Goal: Task Accomplishment & Management: Use online tool/utility

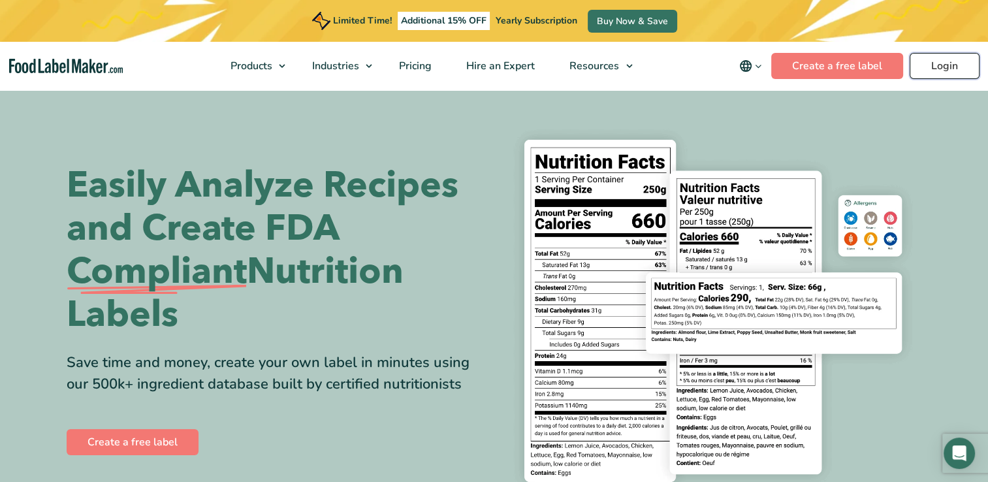
click at [934, 64] on link "Login" at bounding box center [945, 66] width 70 height 26
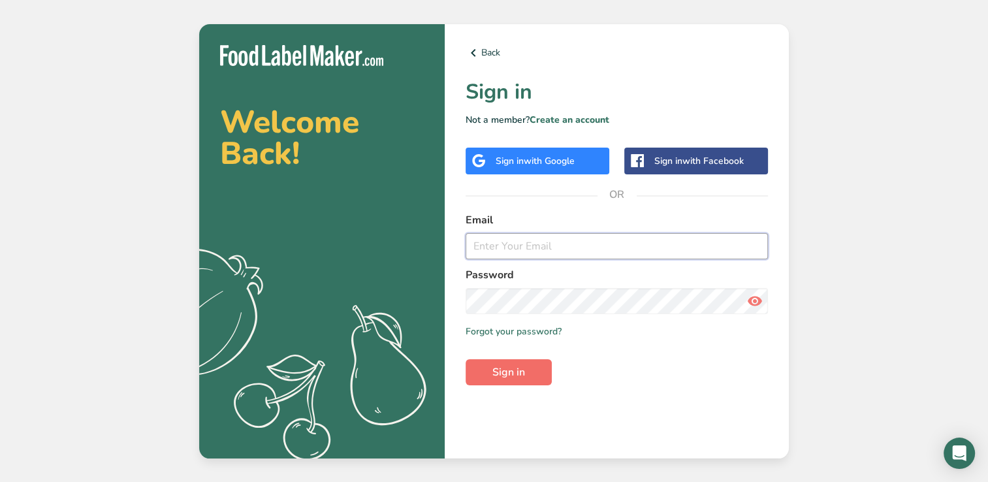
type input "[PERSON_NAME][EMAIL_ADDRESS][PERSON_NAME][DOMAIN_NAME]"
click at [508, 370] on span "Sign in" at bounding box center [508, 372] width 33 height 16
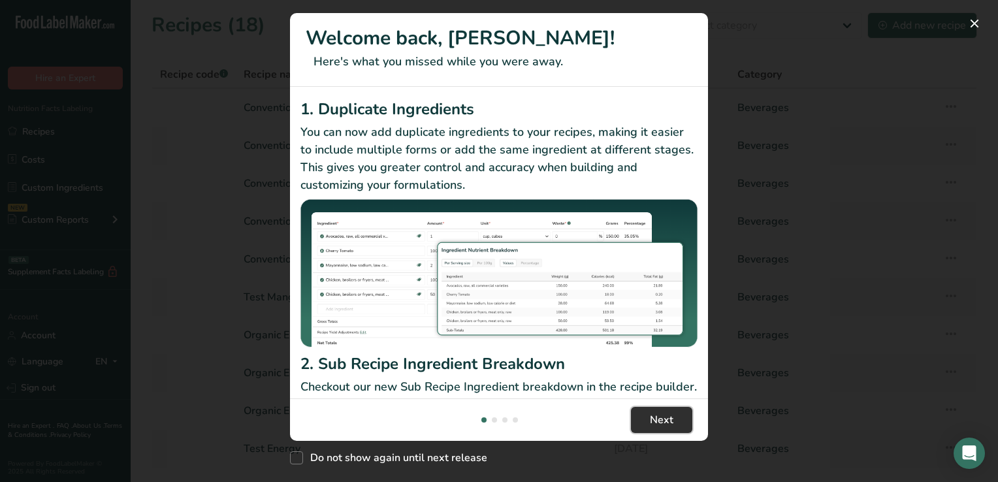
click at [659, 417] on span "Next" at bounding box center [662, 420] width 24 height 16
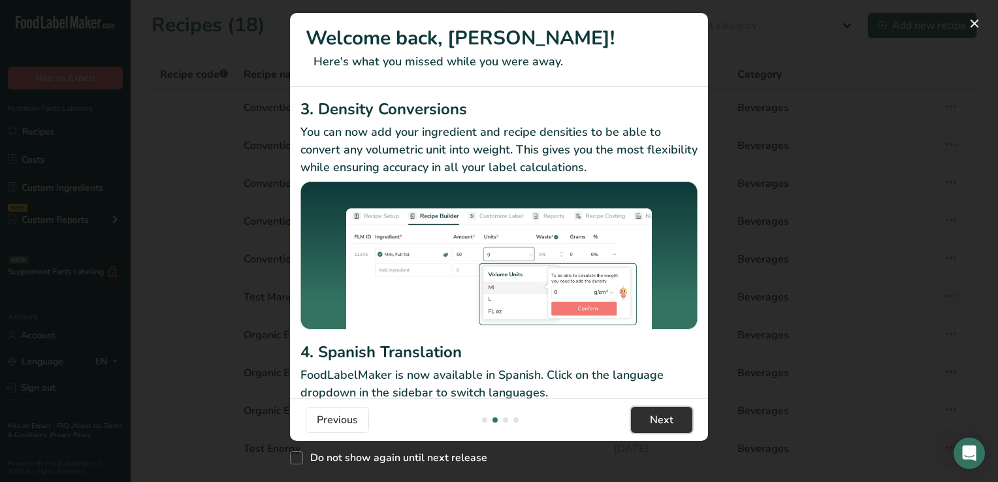
click at [659, 417] on span "Next" at bounding box center [662, 420] width 24 height 16
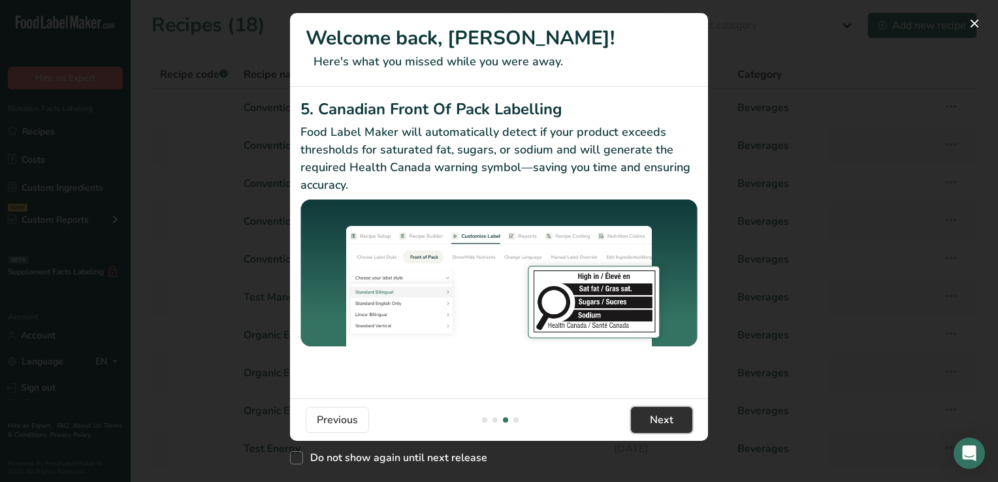
click at [659, 417] on span "Next" at bounding box center [662, 420] width 24 height 16
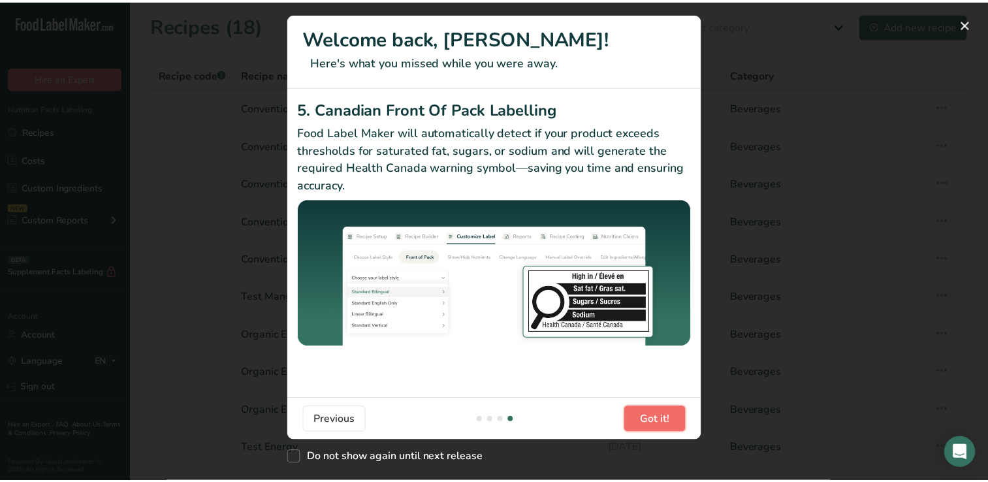
scroll to position [0, 1254]
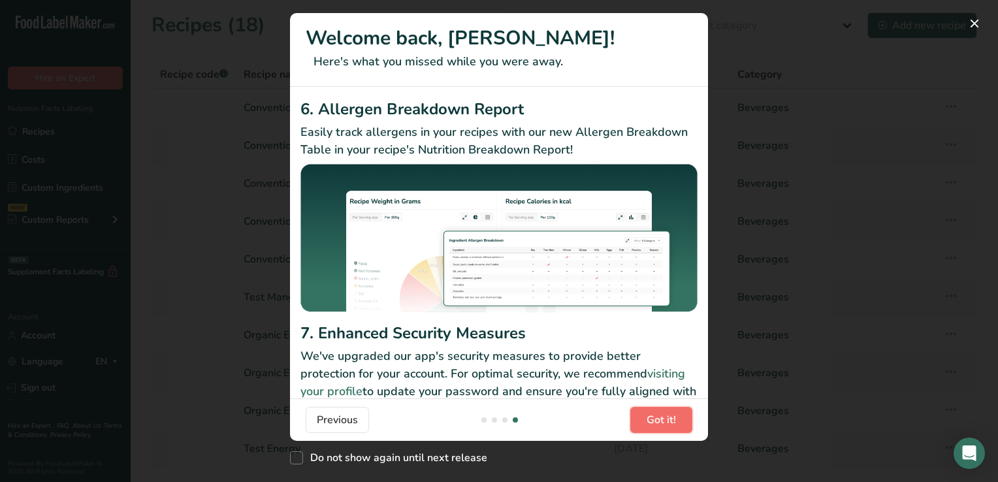
click at [659, 417] on span "Got it!" at bounding box center [660, 420] width 29 height 16
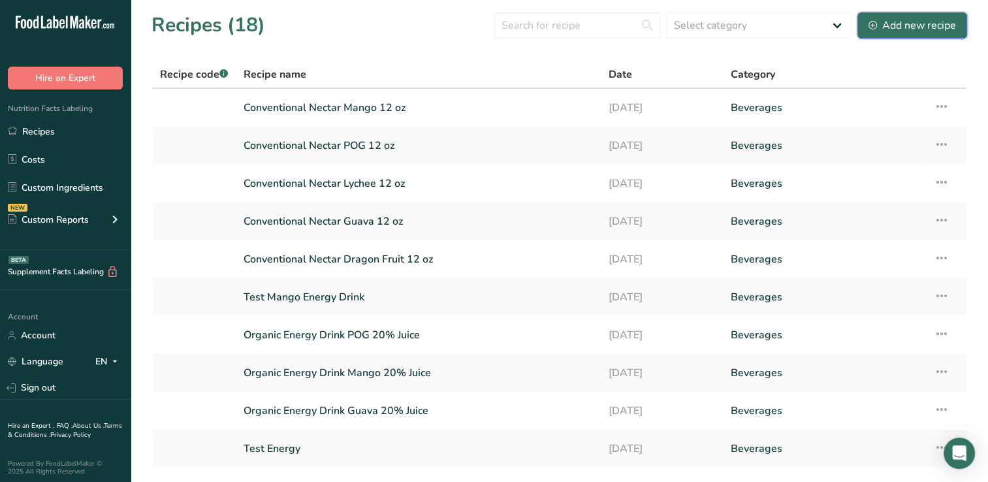
click at [926, 23] on div "Add new recipe" at bounding box center [911, 26] width 87 height 16
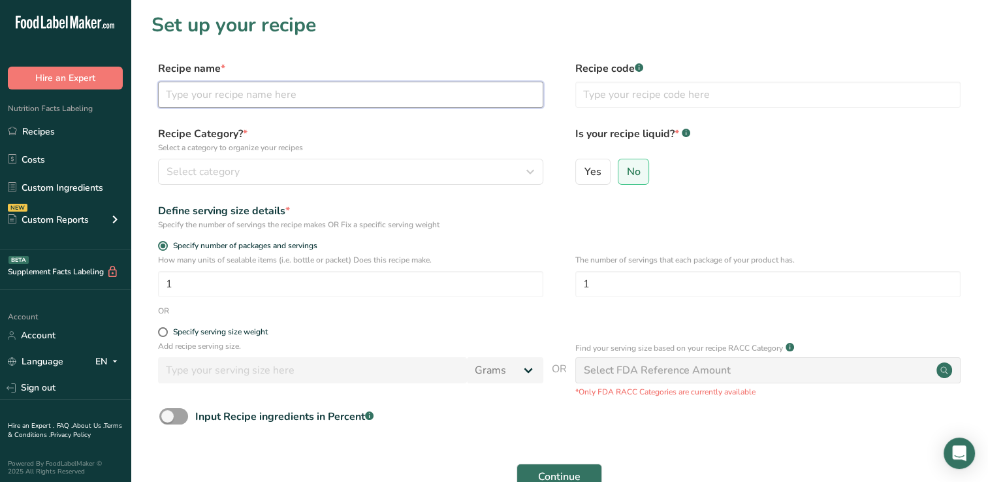
click at [170, 94] on input "text" at bounding box center [350, 95] width 385 height 26
type input "Conventional Nectar Passion Fruit 12 oz"
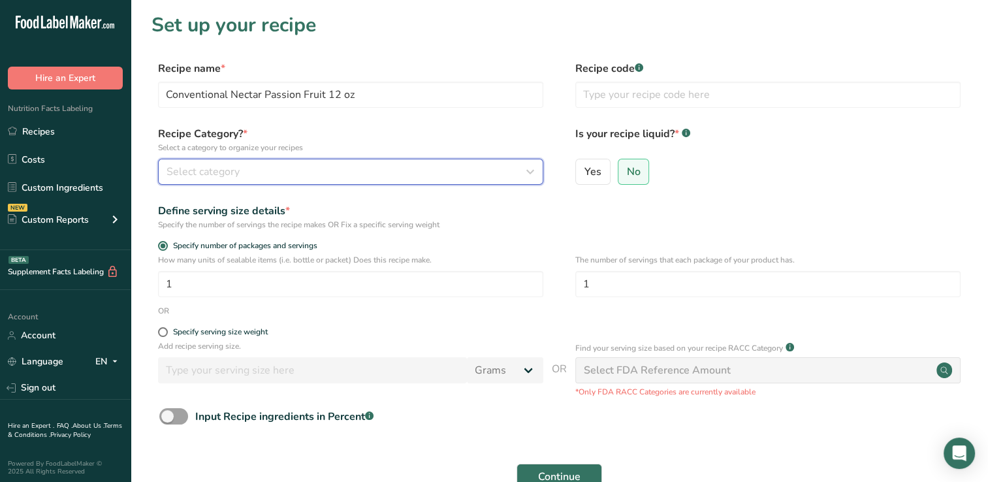
click at [530, 170] on icon "button" at bounding box center [530, 172] width 16 height 24
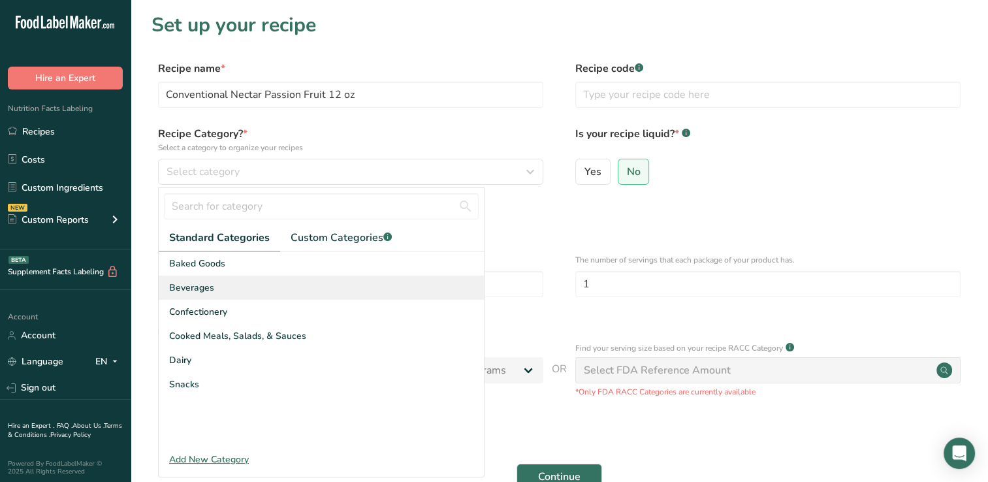
click at [209, 286] on span "Beverages" at bounding box center [191, 288] width 45 height 14
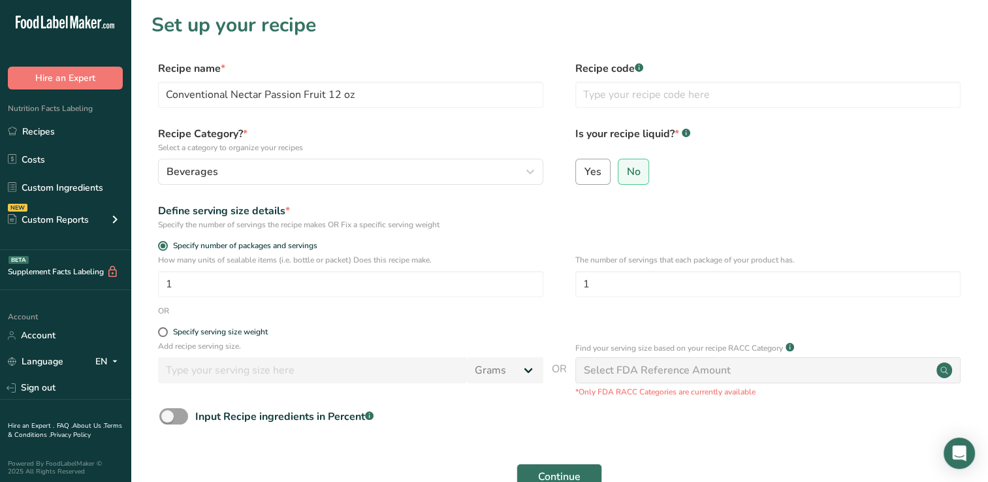
click at [594, 174] on span "Yes" at bounding box center [592, 171] width 17 height 13
click at [584, 174] on input "Yes" at bounding box center [580, 171] width 8 height 8
radio input "true"
radio input "false"
select select "22"
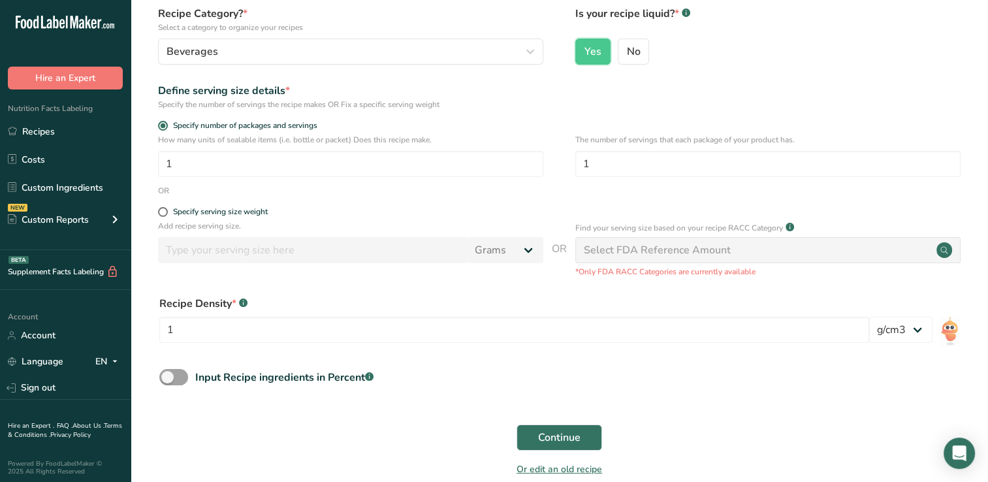
scroll to position [125, 0]
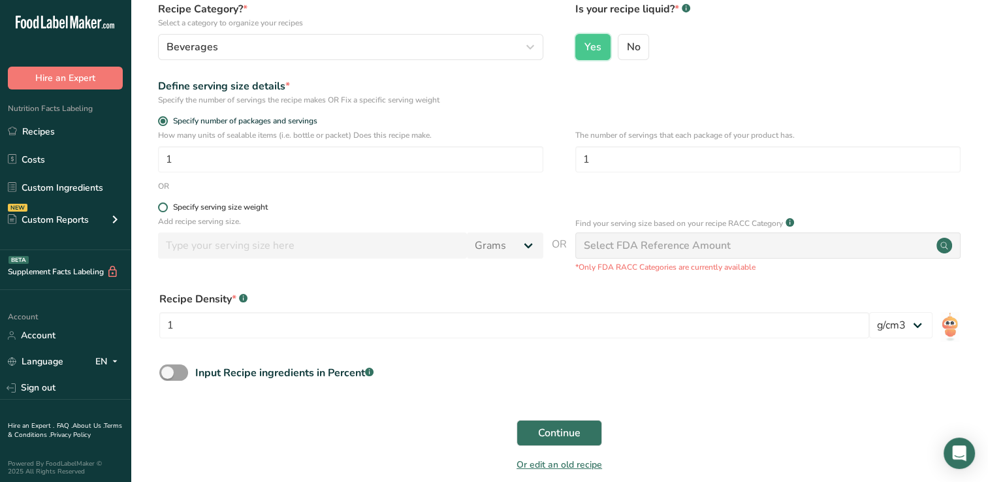
click at [163, 206] on span at bounding box center [163, 207] width 10 height 10
click at [163, 206] on input "Specify serving size weight" at bounding box center [162, 207] width 8 height 8
radio input "true"
radio input "false"
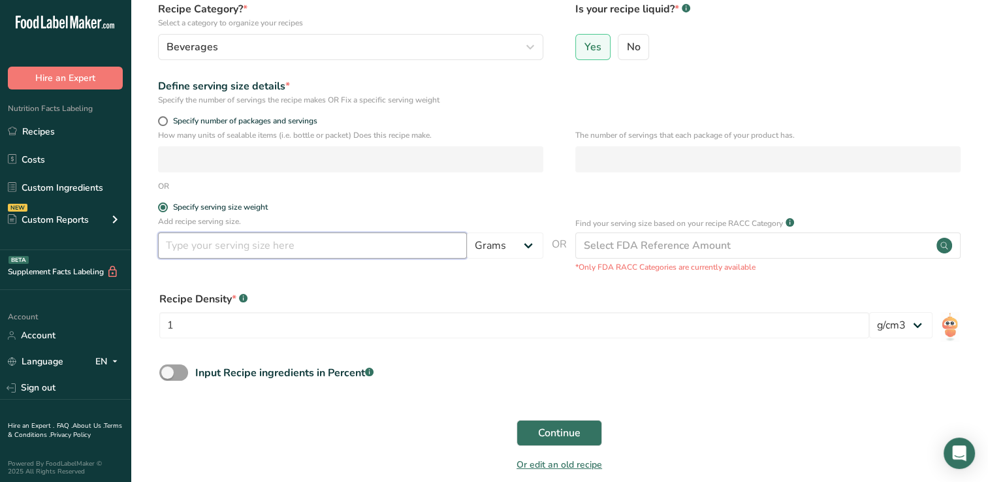
click at [202, 252] on input "number" at bounding box center [312, 245] width 309 height 26
type input "355"
click at [528, 244] on select "Grams kg mg mcg lb oz l mL fl oz tbsp tsp cup qt gallon" at bounding box center [505, 245] width 76 height 26
select select "17"
click at [467, 232] on select "Grams kg mg mcg lb oz l mL fl oz tbsp tsp cup qt gallon" at bounding box center [505, 245] width 76 height 26
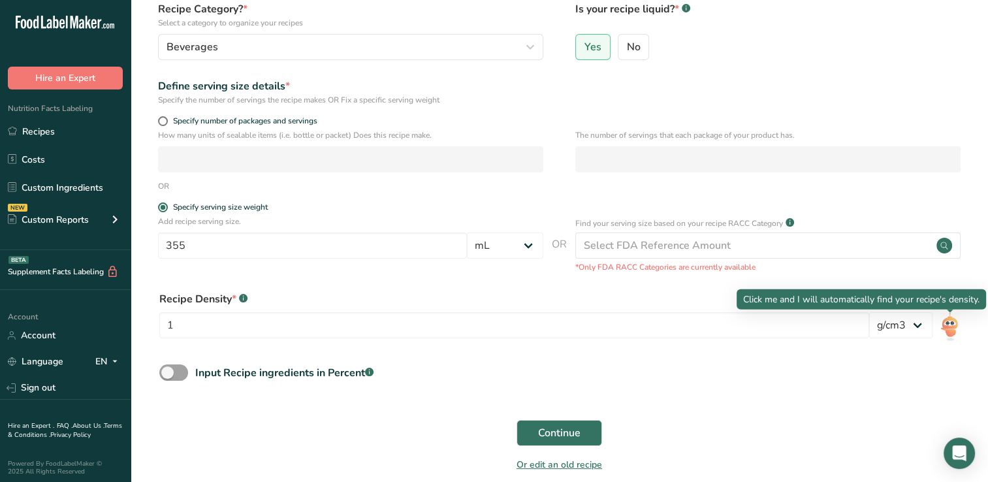
click at [950, 325] on img at bounding box center [949, 326] width 19 height 29
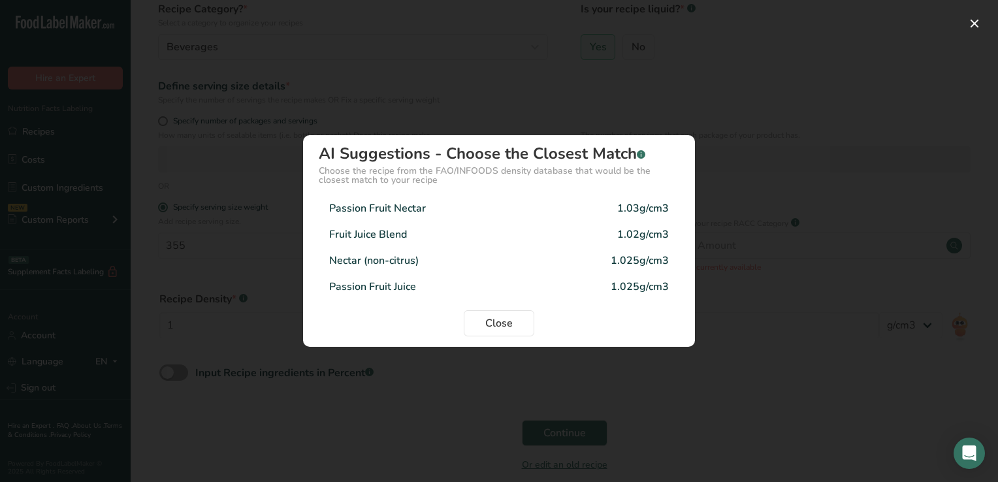
click at [380, 207] on div "Passion Fruit Nectar" at bounding box center [377, 208] width 97 height 16
type input "1.03"
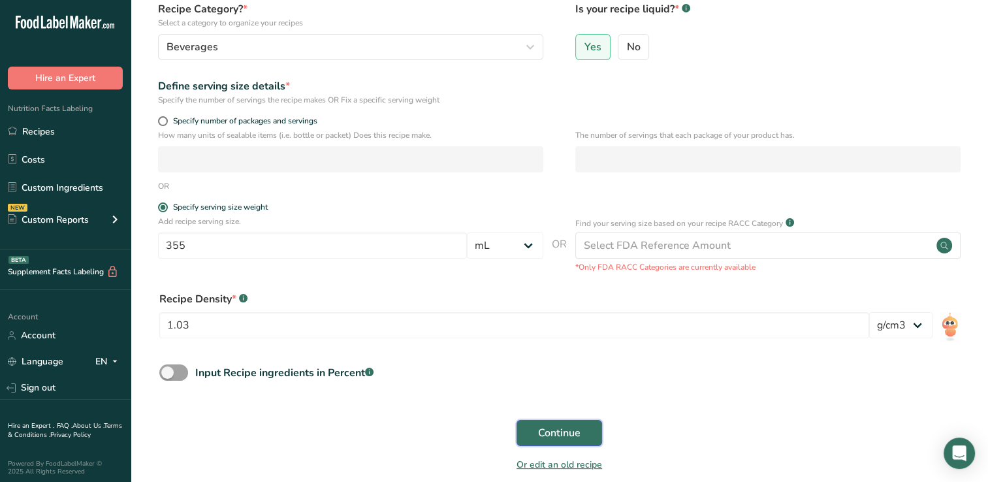
click at [579, 432] on span "Continue" at bounding box center [559, 433] width 42 height 16
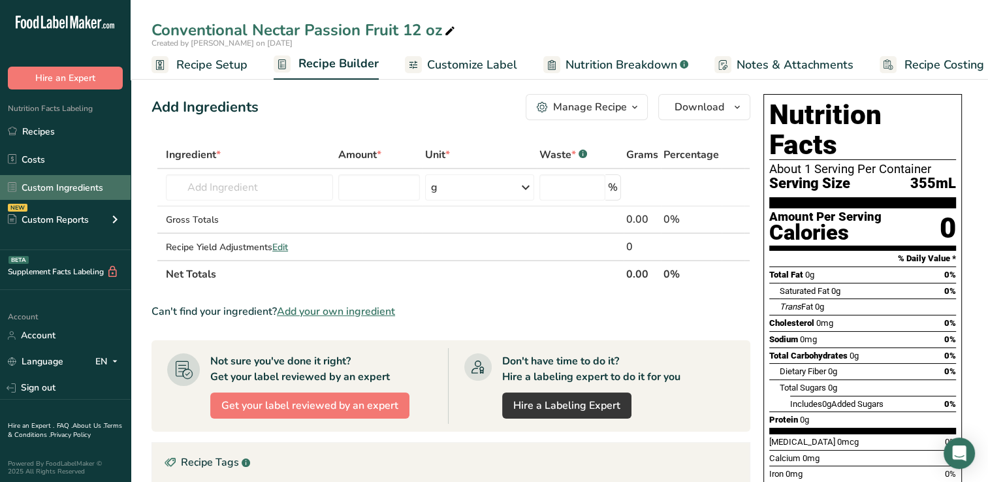
click at [74, 183] on link "Custom Ingredients" at bounding box center [65, 187] width 131 height 25
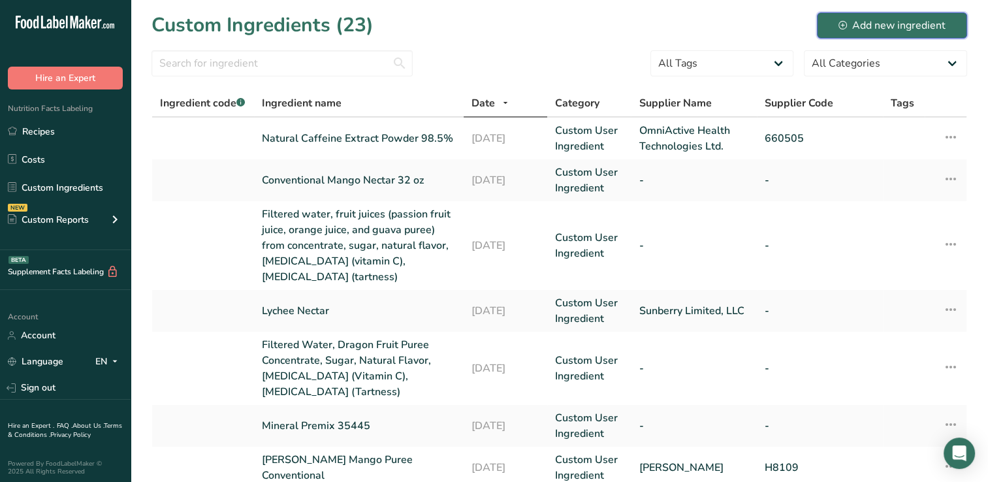
click at [896, 23] on div "Add new ingredient" at bounding box center [891, 26] width 107 height 16
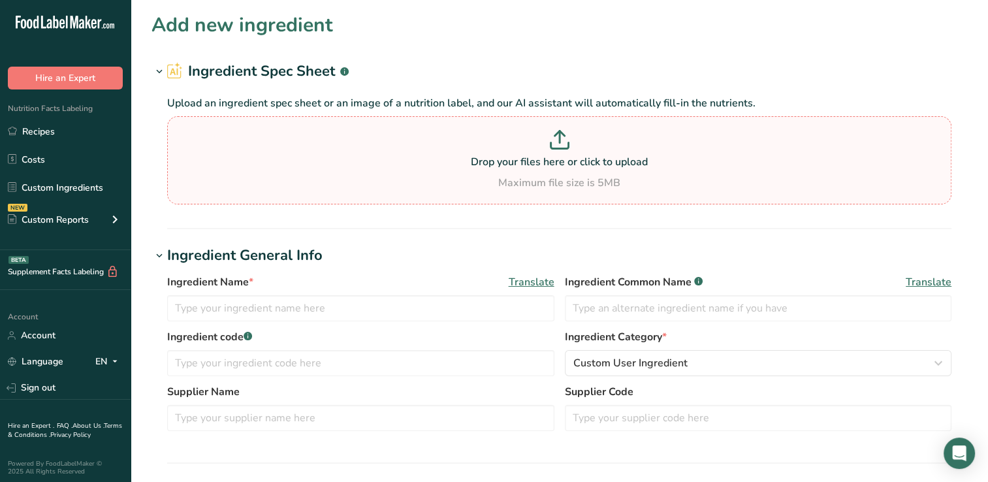
click at [560, 138] on icon at bounding box center [560, 137] width 0 height 12
click at [560, 138] on input "Drop your files here or click to upload Maximum file size is 5MB" at bounding box center [559, 160] width 784 height 88
type input "C:\fakepath\25-168_SBF_Conventional_Nectars_64oz_Rectangle_MM6921_INLAND-Woodan…"
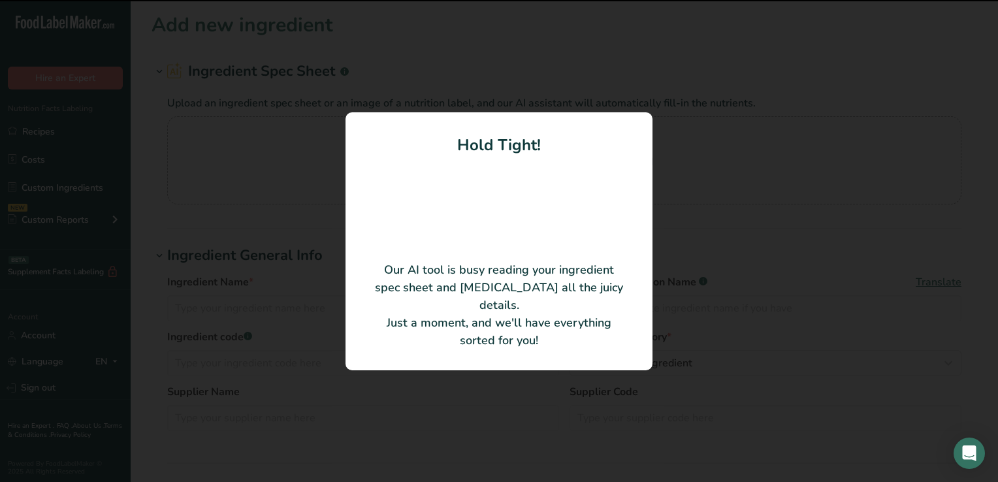
type input "Passion Fruit Nectar"
type input "Sunberry Limited, LLC"
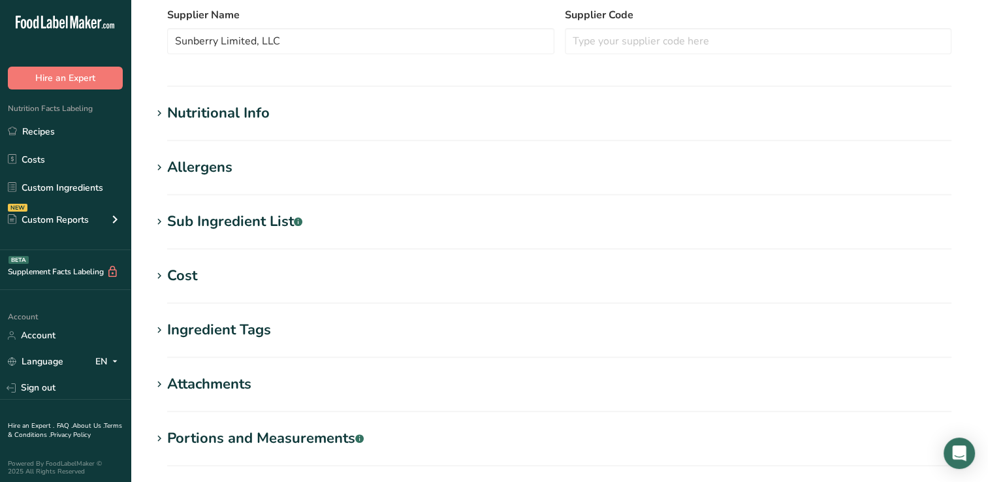
scroll to position [298, 0]
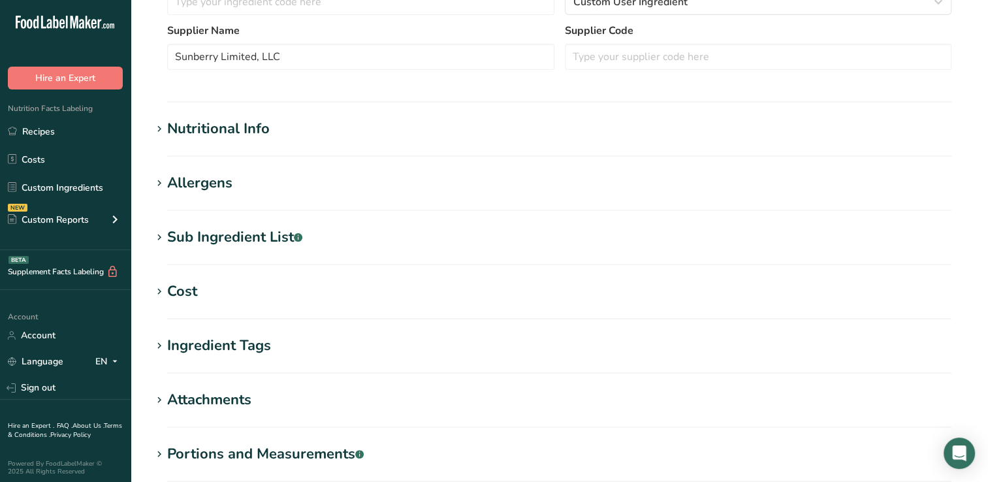
click at [227, 125] on div "Nutritional Info" at bounding box center [218, 129] width 103 height 22
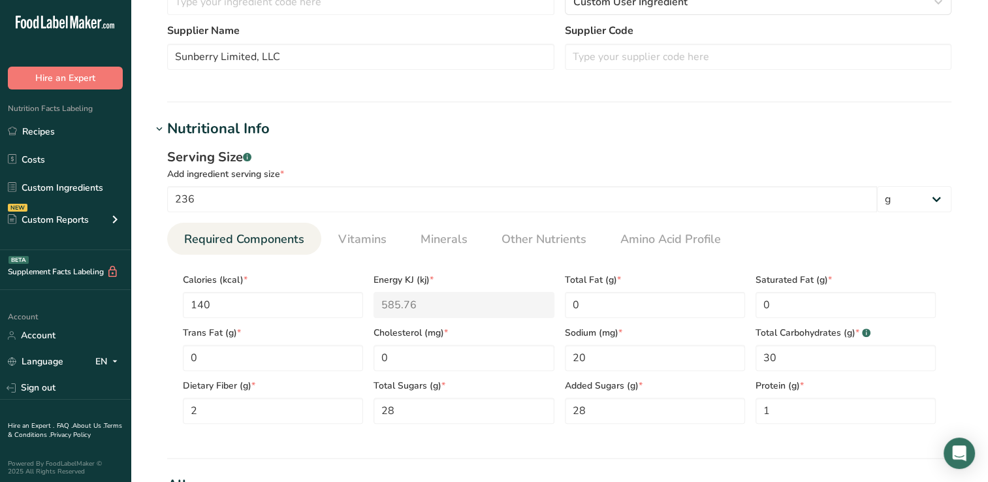
scroll to position [735, 0]
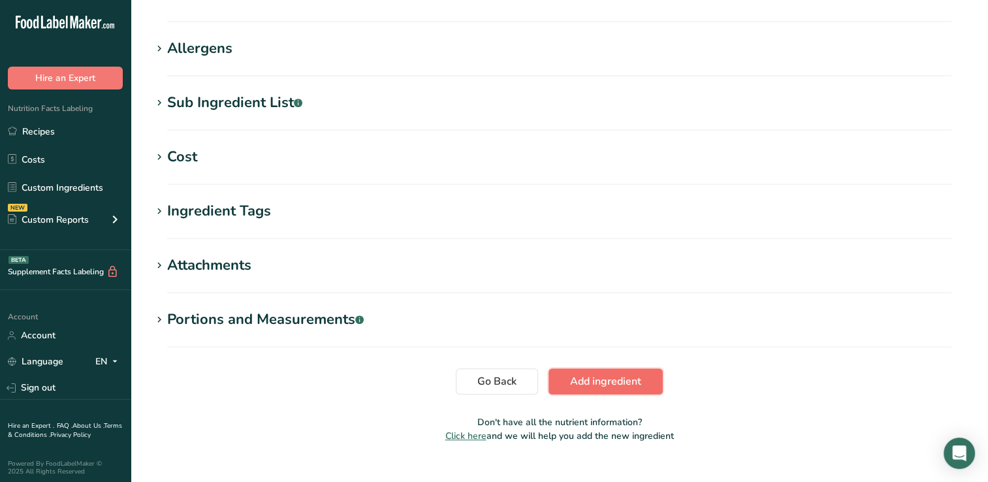
click at [613, 380] on span "Add ingredient" at bounding box center [605, 381] width 71 height 16
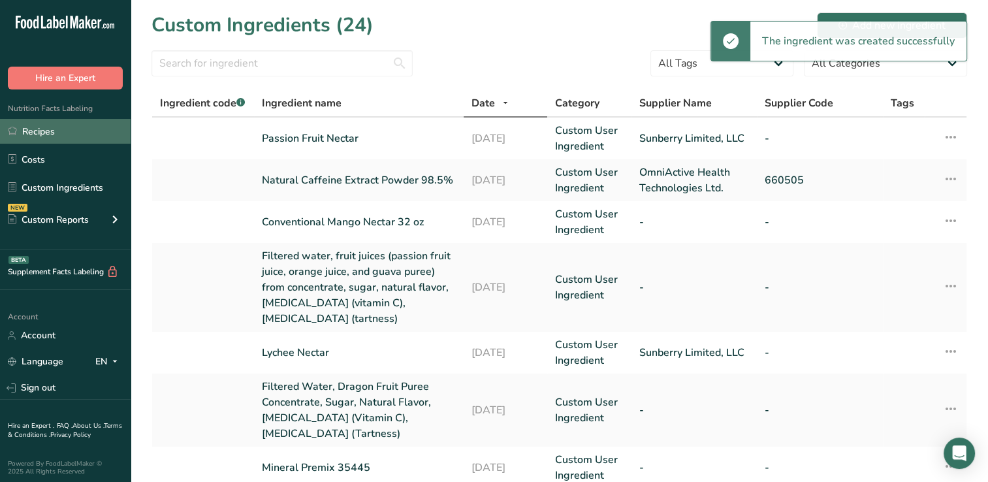
click at [43, 127] on link "Recipes" at bounding box center [65, 131] width 131 height 25
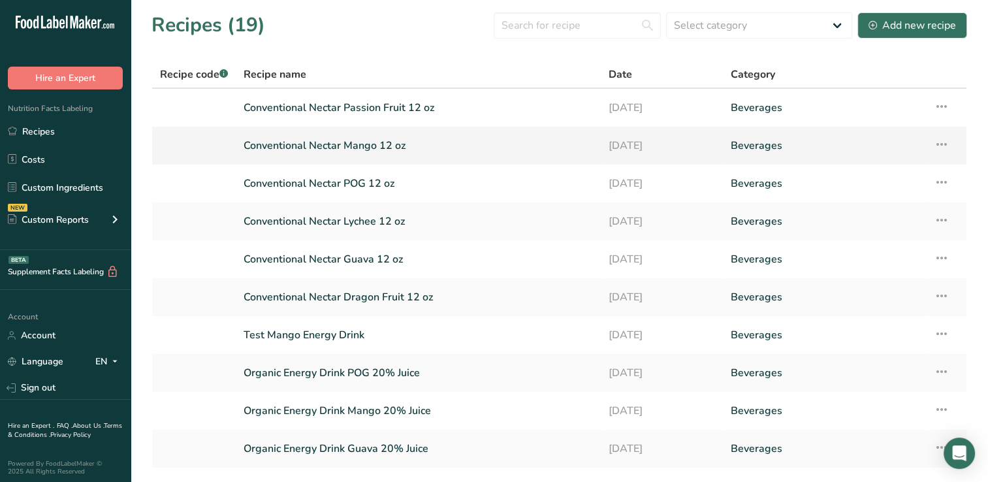
click at [353, 143] on link "Conventional Nectar Mango 12 oz" at bounding box center [418, 145] width 349 height 27
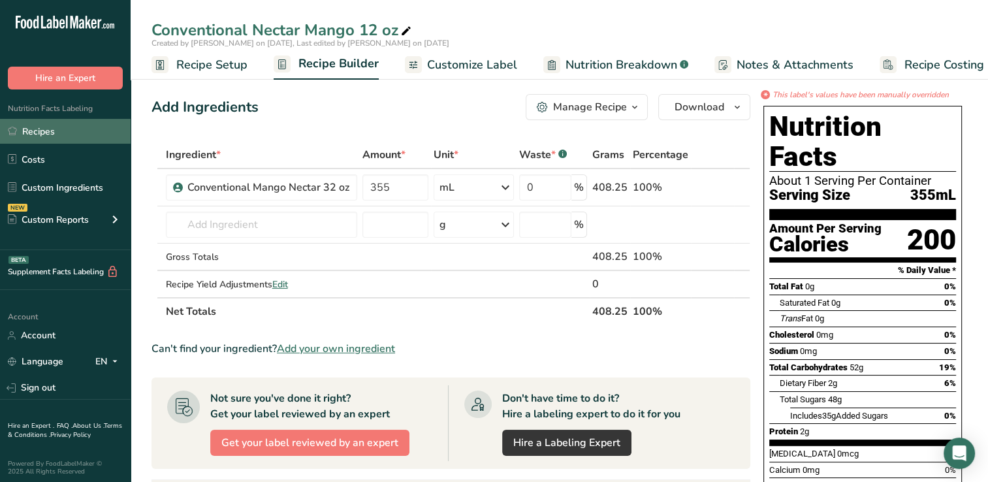
click at [37, 131] on link "Recipes" at bounding box center [65, 131] width 131 height 25
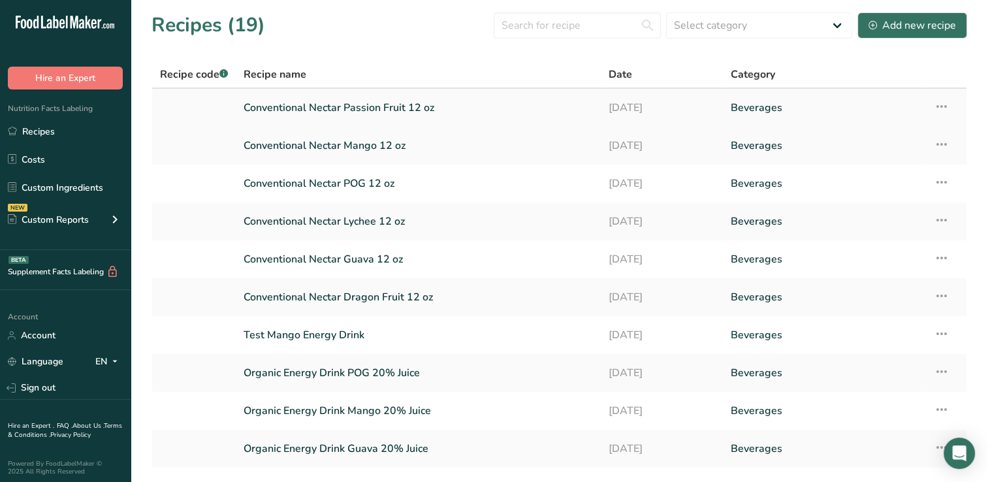
click at [319, 105] on link "Conventional Nectar Passion Fruit 12 oz" at bounding box center [418, 107] width 349 height 27
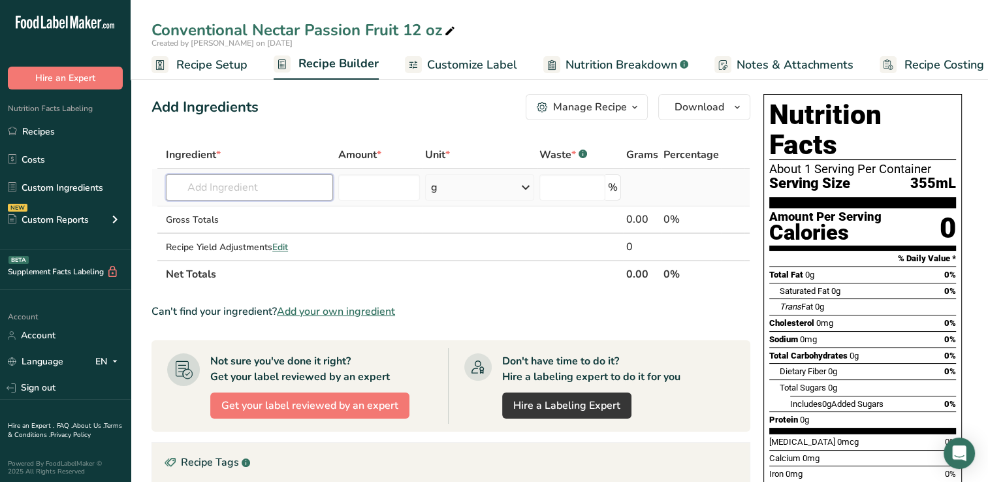
click at [189, 182] on input "text" at bounding box center [249, 187] width 167 height 26
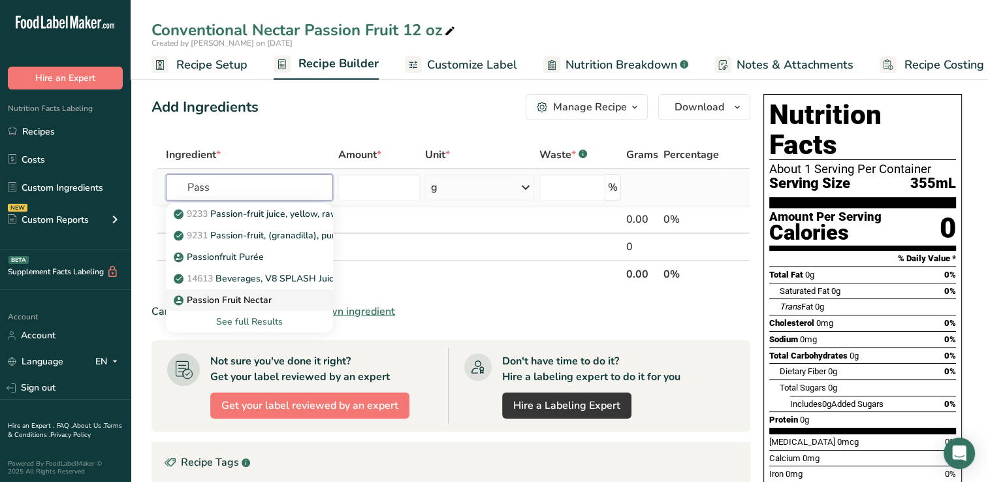
type input "Pass"
click at [250, 296] on p "Passion Fruit Nectar" at bounding box center [223, 300] width 95 height 14
type input "Passion Fruit Nectar"
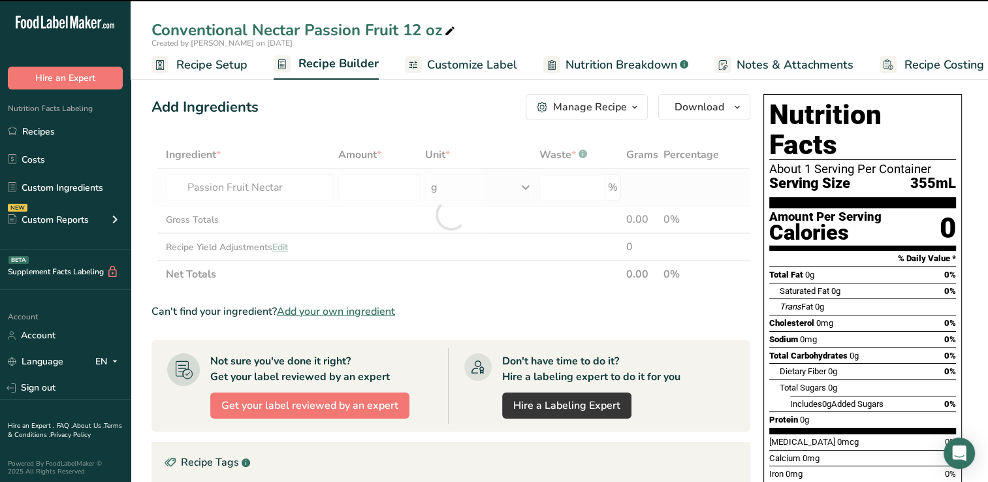
type input "0"
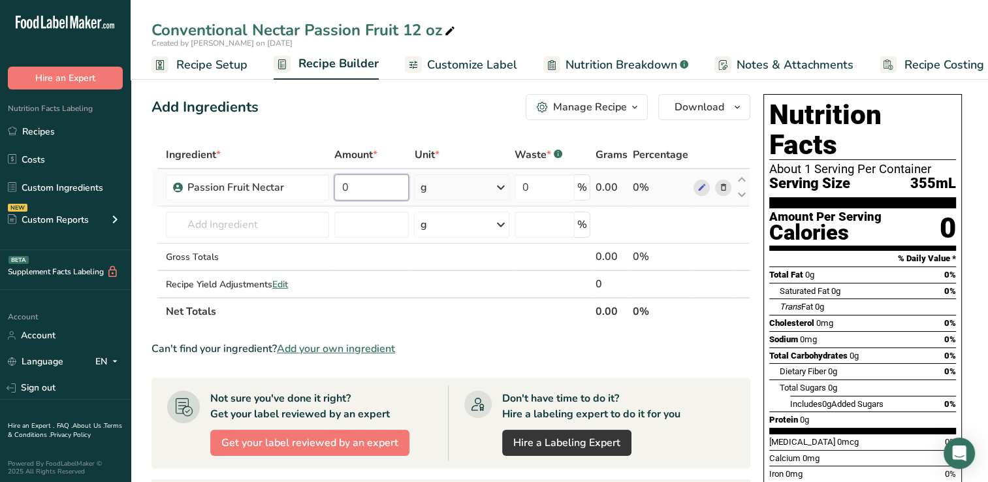
click at [358, 187] on input "0" at bounding box center [371, 187] width 75 height 26
type input "355"
click at [501, 188] on div "Ingredient * Amount * Unit * Waste * .a-a{fill:#347362;}.b-a{fill:#fff;} Grams …" at bounding box center [450, 233] width 599 height 184
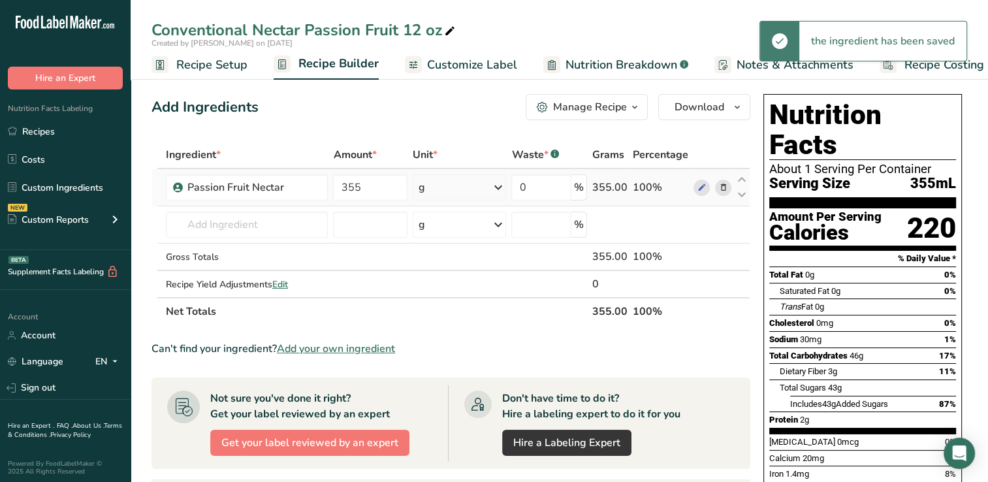
click at [500, 185] on icon at bounding box center [498, 188] width 16 height 24
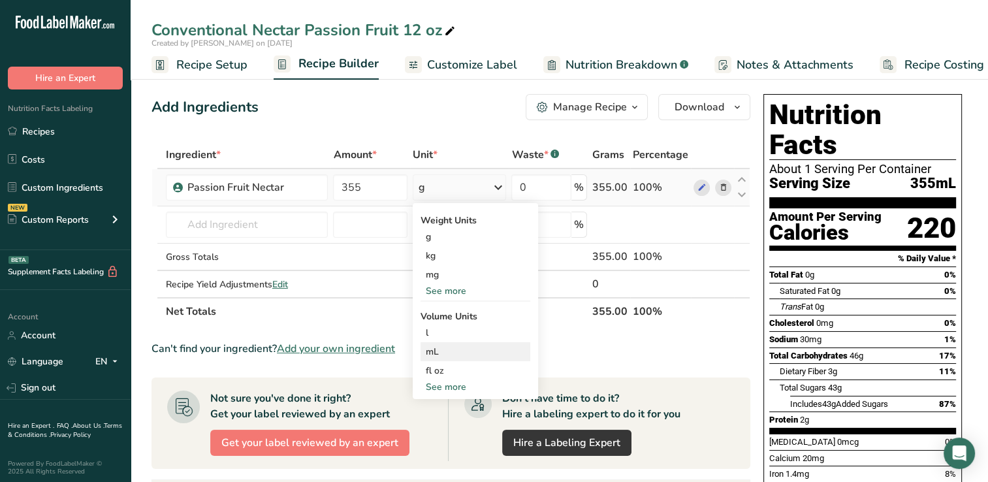
click at [434, 349] on div "mL" at bounding box center [475, 352] width 99 height 14
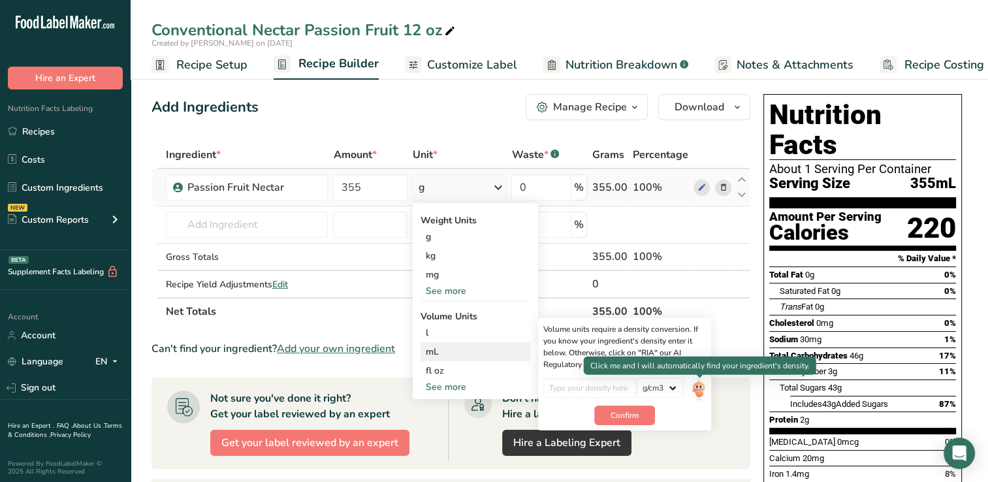
click at [699, 388] on img at bounding box center [698, 389] width 14 height 23
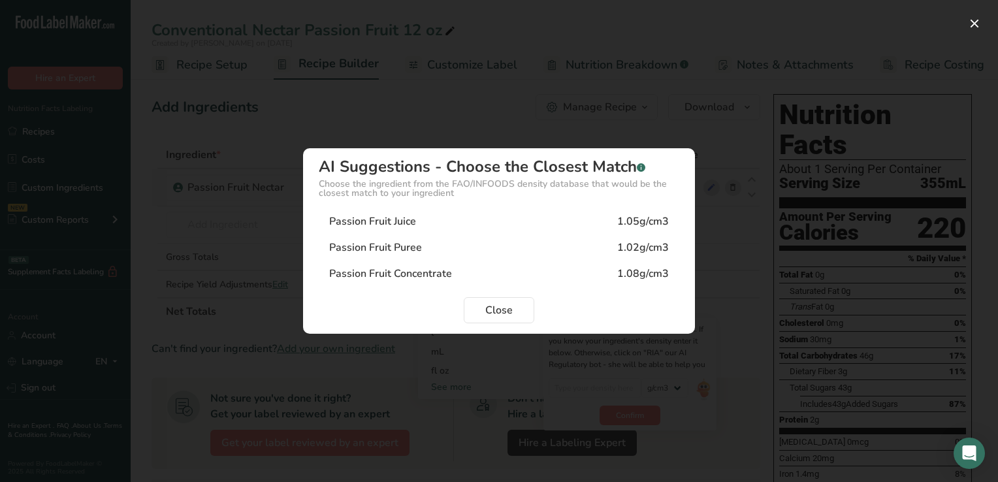
click at [400, 223] on div "Passion Fruit Juice" at bounding box center [372, 222] width 87 height 16
type input "1.05"
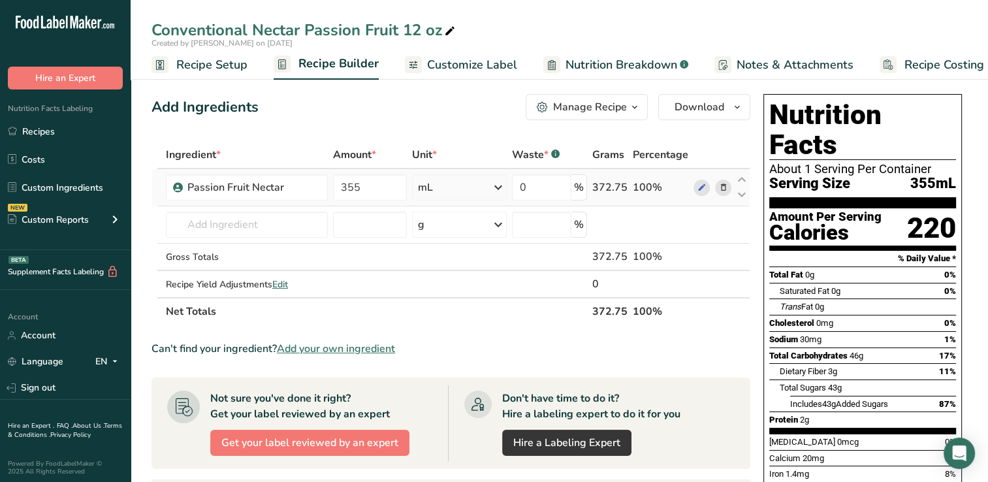
click at [462, 64] on span "Customize Label" at bounding box center [472, 65] width 90 height 18
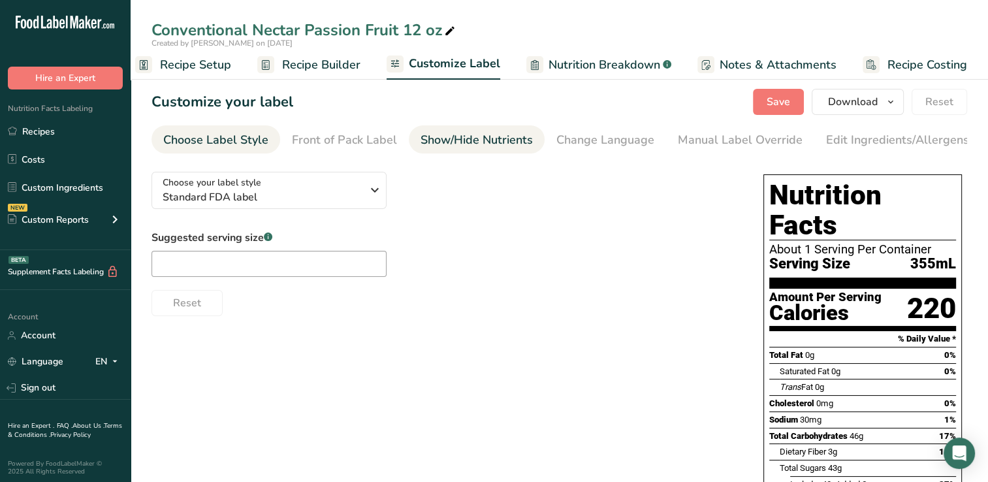
click at [460, 138] on div "Show/Hide Nutrients" at bounding box center [476, 140] width 112 height 18
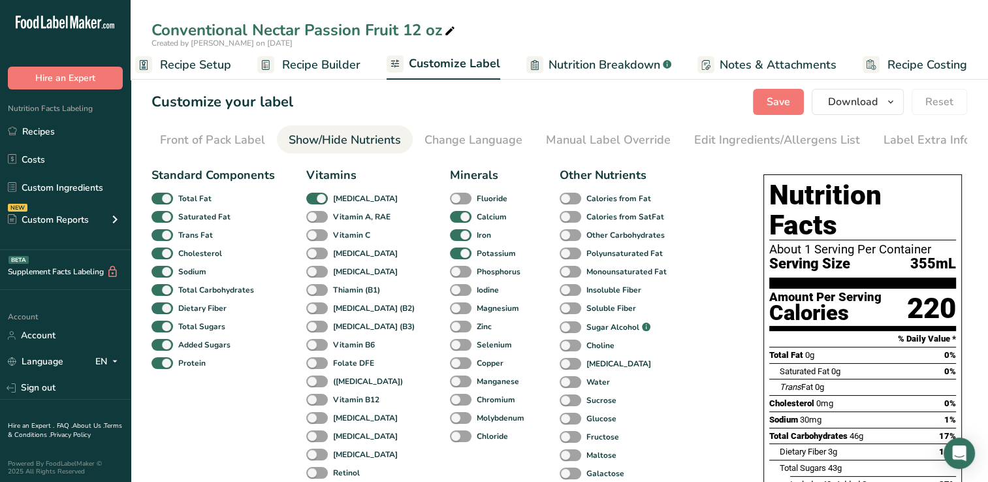
scroll to position [0, 133]
click at [315, 237] on span at bounding box center [317, 235] width 22 height 12
click at [315, 237] on input "Vitamin C" at bounding box center [310, 234] width 8 height 8
checkbox input "true"
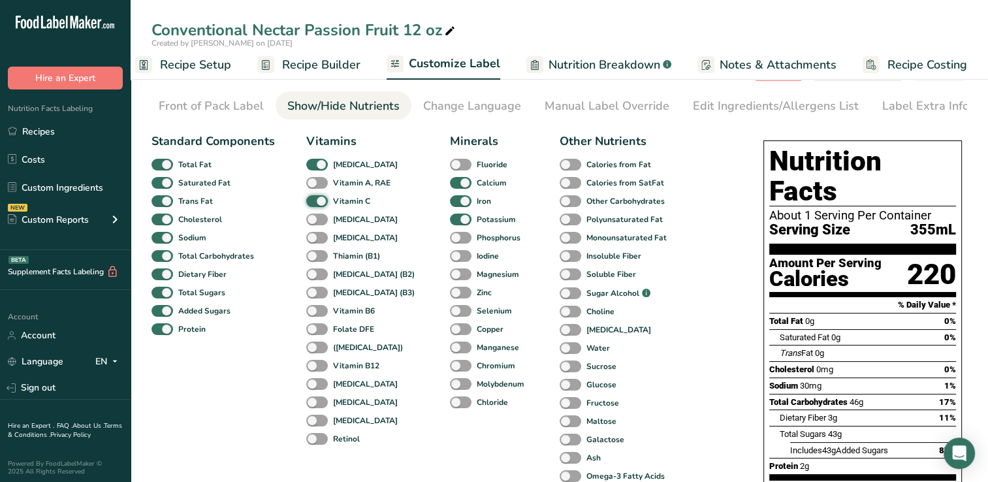
scroll to position [33, 0]
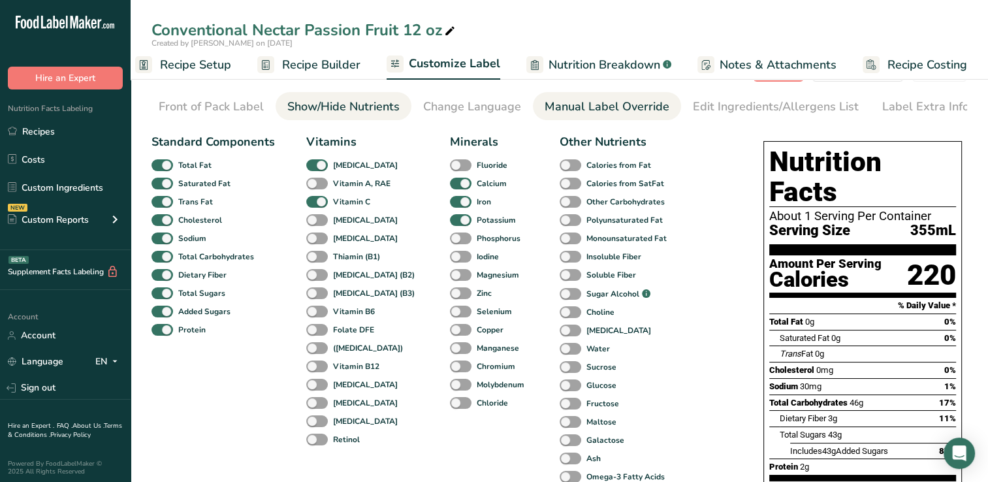
click at [629, 106] on div "Manual Label Override" at bounding box center [607, 107] width 125 height 18
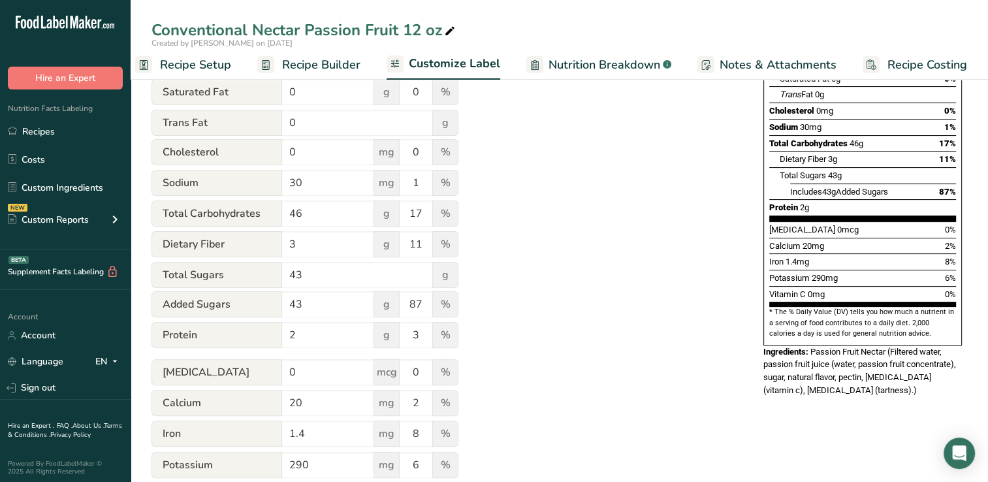
scroll to position [373, 0]
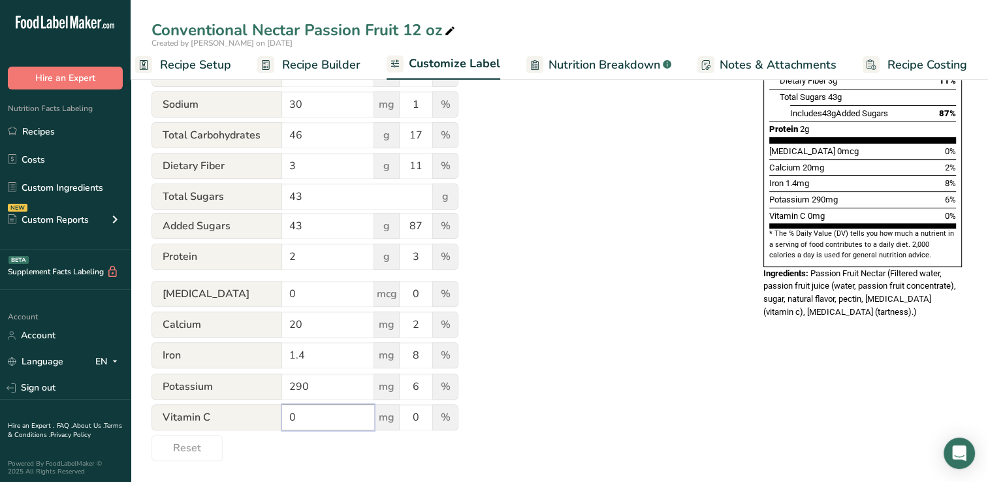
click at [318, 417] on input "0" at bounding box center [328, 417] width 92 height 26
type input "45"
click at [415, 419] on input "0" at bounding box center [416, 417] width 33 height 26
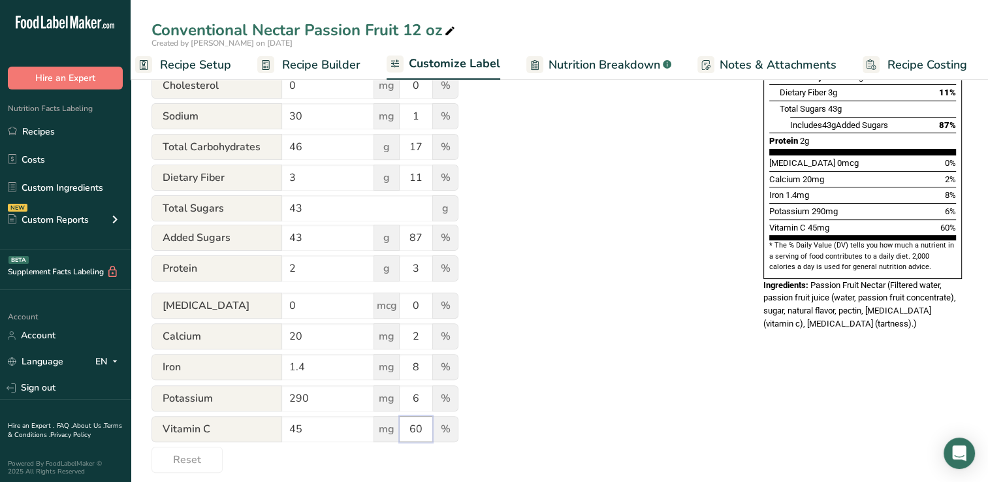
scroll to position [360, 0]
type input "6"
type input "48"
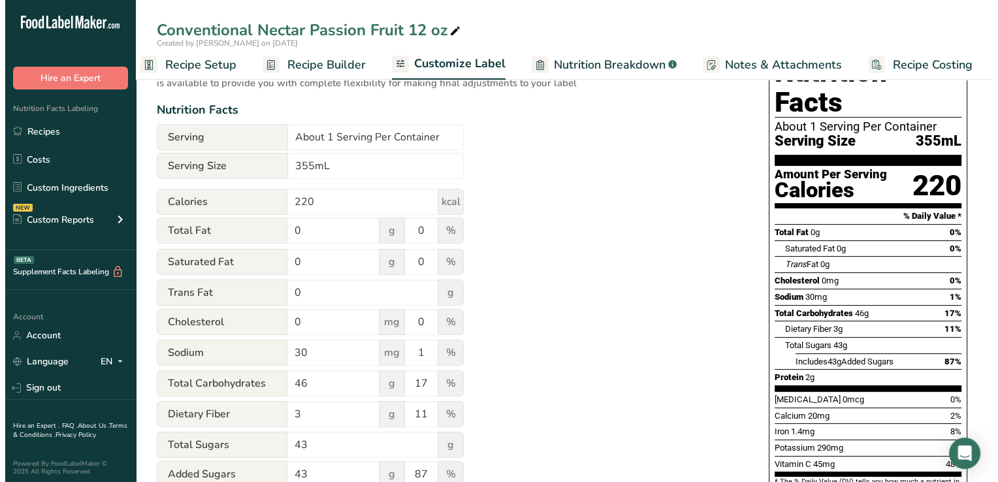
scroll to position [3, 0]
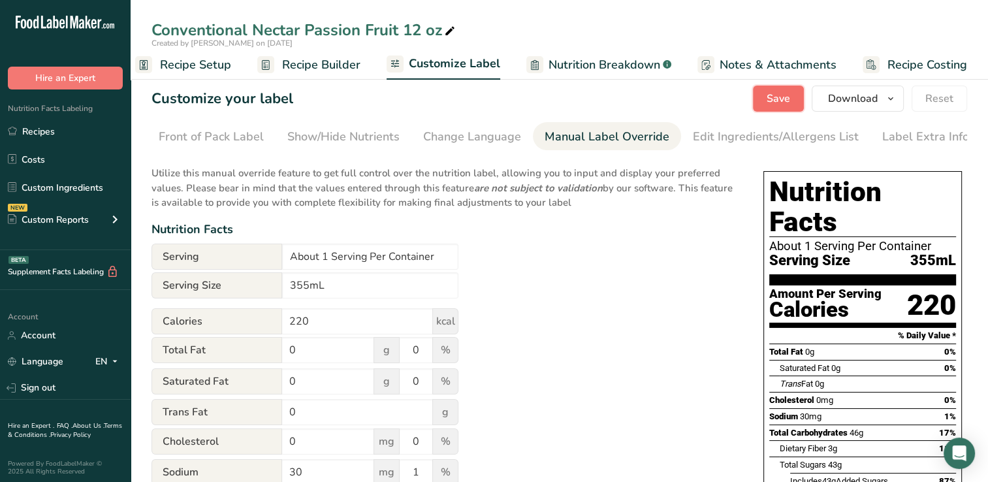
click at [784, 98] on span "Save" at bounding box center [779, 99] width 24 height 16
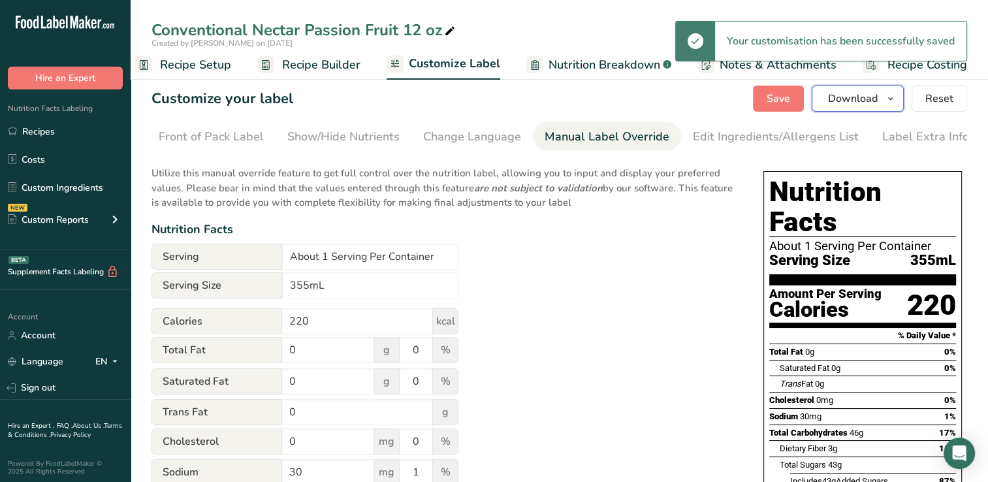
click at [863, 98] on span "Download" at bounding box center [853, 99] width 50 height 16
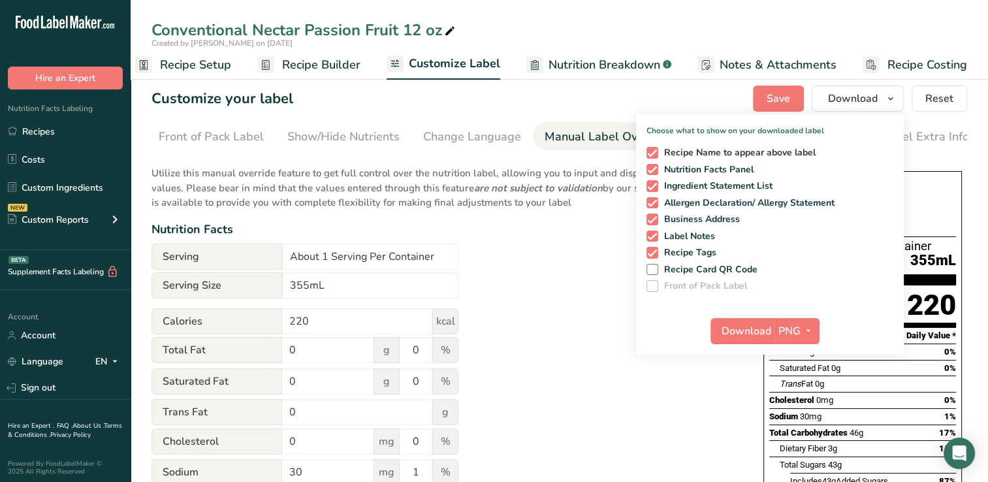
click at [656, 150] on span at bounding box center [652, 153] width 12 height 12
click at [655, 150] on input "Recipe Name to appear above label" at bounding box center [650, 152] width 8 height 8
checkbox input "false"
click at [653, 202] on span at bounding box center [652, 203] width 12 height 12
click at [653, 202] on input "Allergen Declaration/ Allergy Statement" at bounding box center [650, 202] width 8 height 8
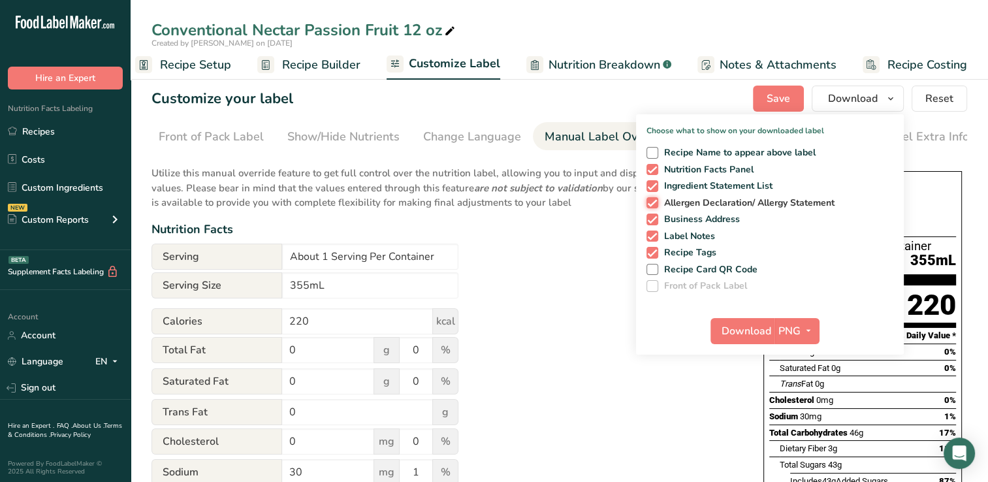
checkbox input "false"
click at [652, 215] on span at bounding box center [652, 220] width 12 height 12
click at [652, 215] on input "Business Address" at bounding box center [650, 219] width 8 height 8
checkbox input "false"
click at [652, 235] on span at bounding box center [652, 236] width 12 height 12
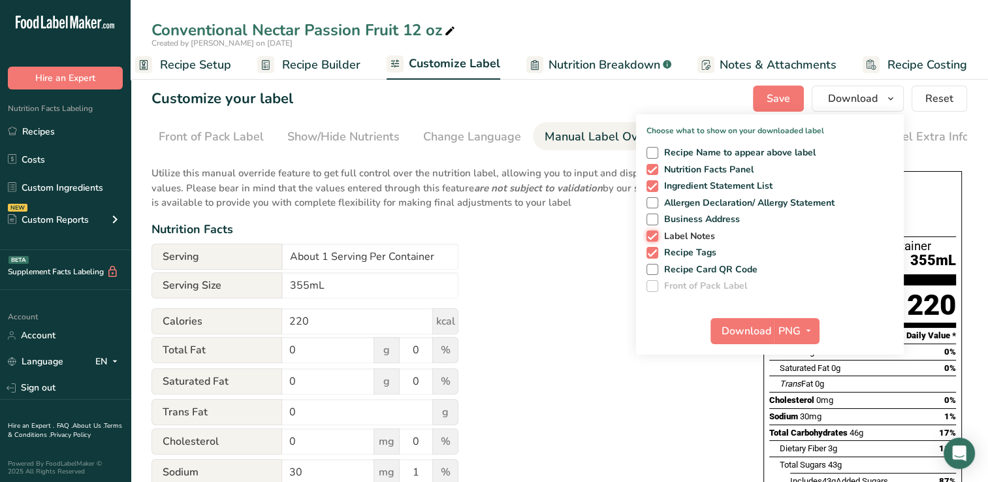
click at [652, 235] on input "Label Notes" at bounding box center [650, 236] width 8 height 8
checkbox input "false"
click at [653, 252] on span at bounding box center [652, 253] width 12 height 12
click at [653, 252] on input "Recipe Tags" at bounding box center [650, 252] width 8 height 8
checkbox input "false"
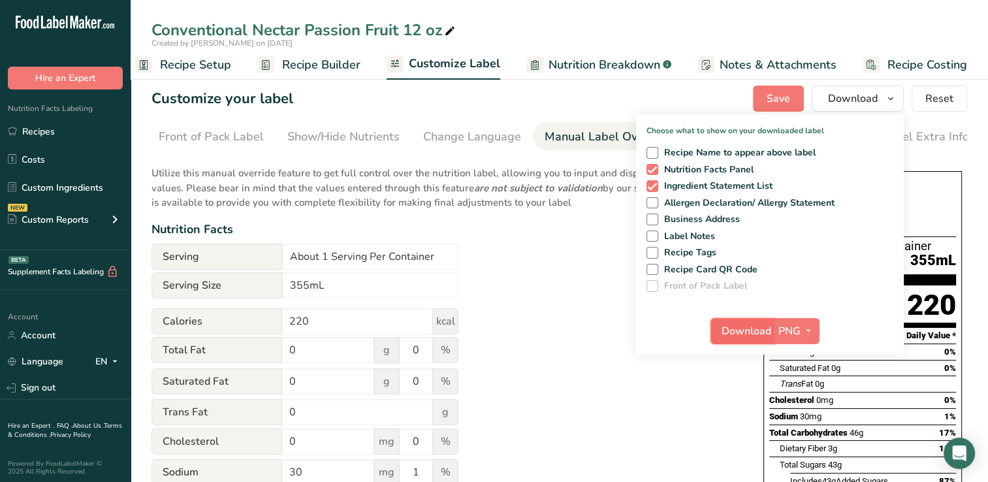
click at [740, 328] on span "Download" at bounding box center [746, 331] width 50 height 16
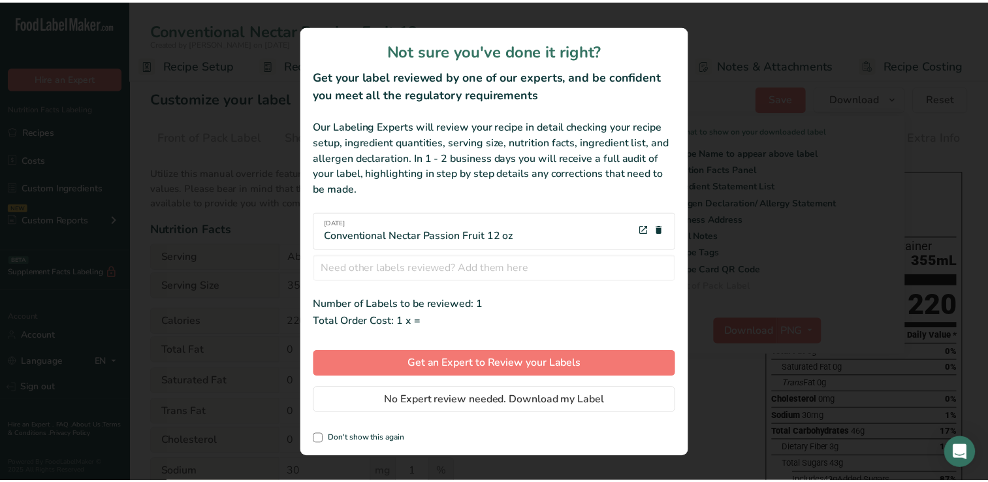
scroll to position [0, 7]
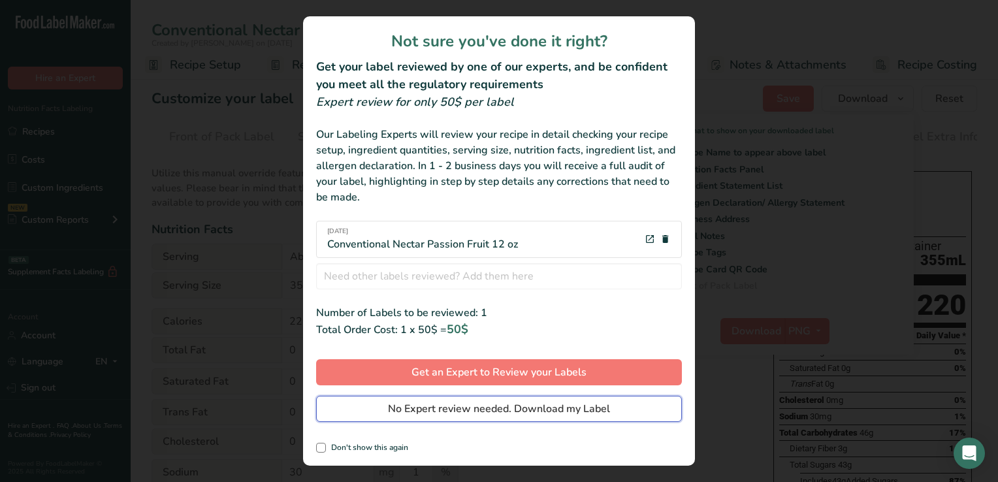
click at [490, 408] on span "No Expert review needed. Download my Label" at bounding box center [499, 409] width 222 height 16
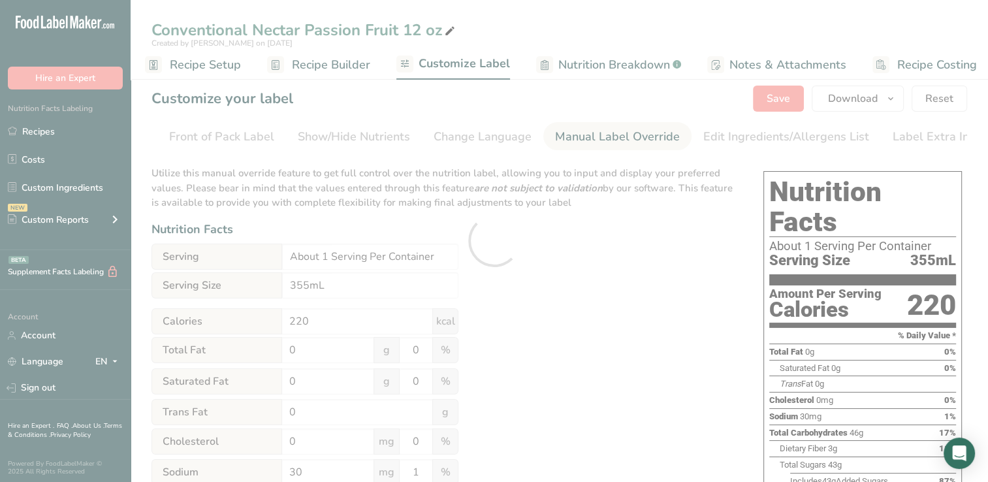
scroll to position [0, 0]
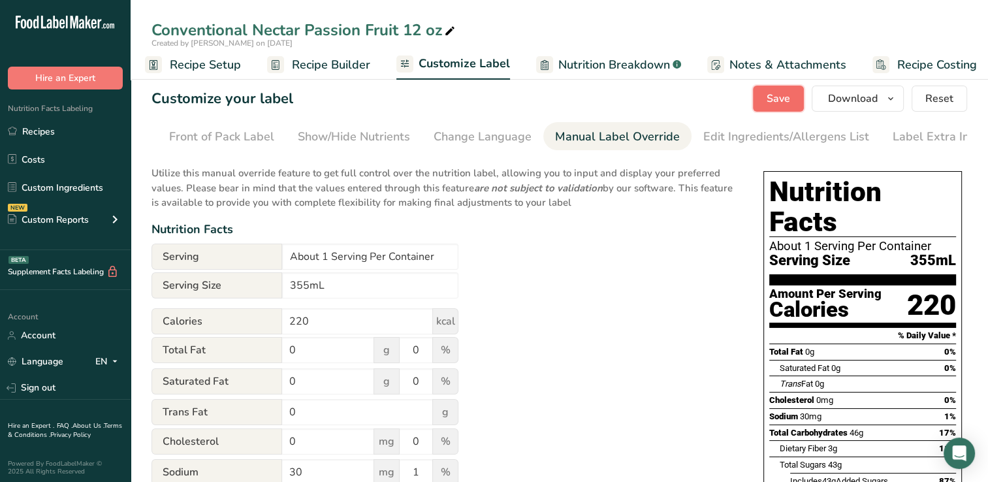
click at [779, 97] on span "Save" at bounding box center [779, 99] width 24 height 16
